Goal: Information Seeking & Learning: Learn about a topic

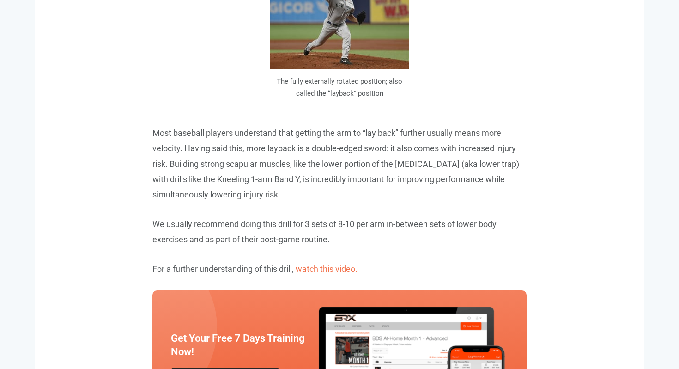
scroll to position [1554, 0]
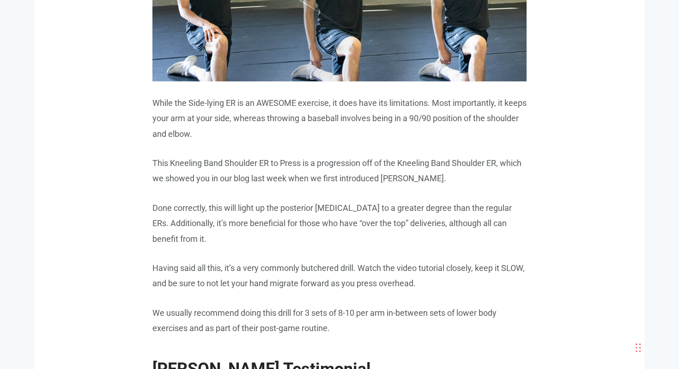
scroll to position [2854, 0]
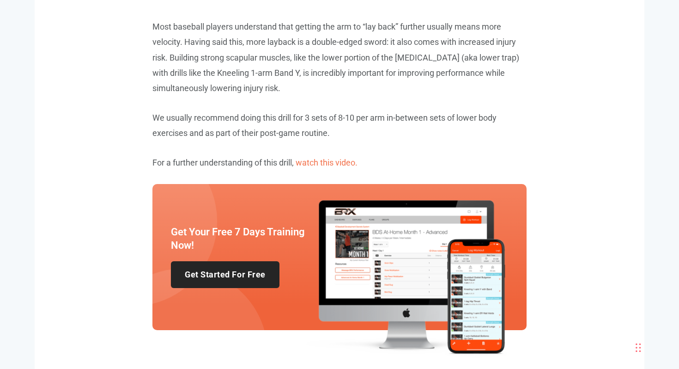
scroll to position [1559, 0]
